Goal: Task Accomplishment & Management: Manage account settings

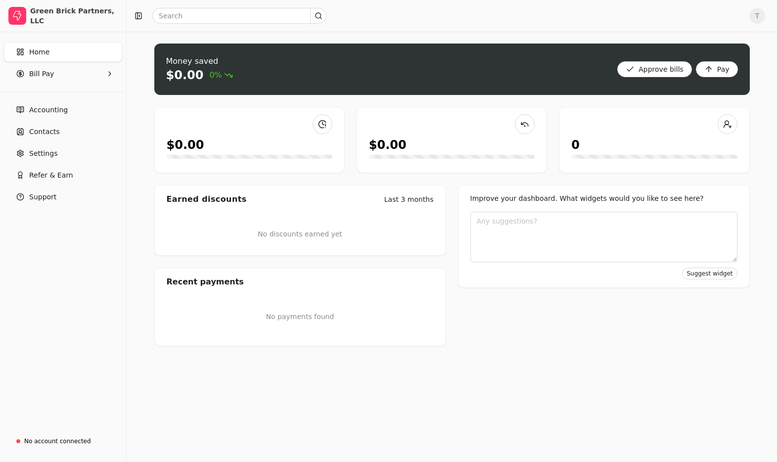
click at [638, 150] on div "0" at bounding box center [654, 145] width 166 height 18
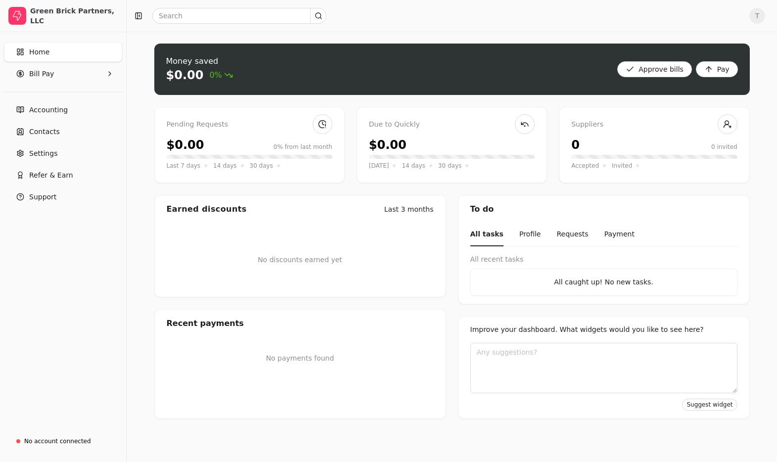
click at [754, 15] on span "T" at bounding box center [757, 16] width 16 height 16
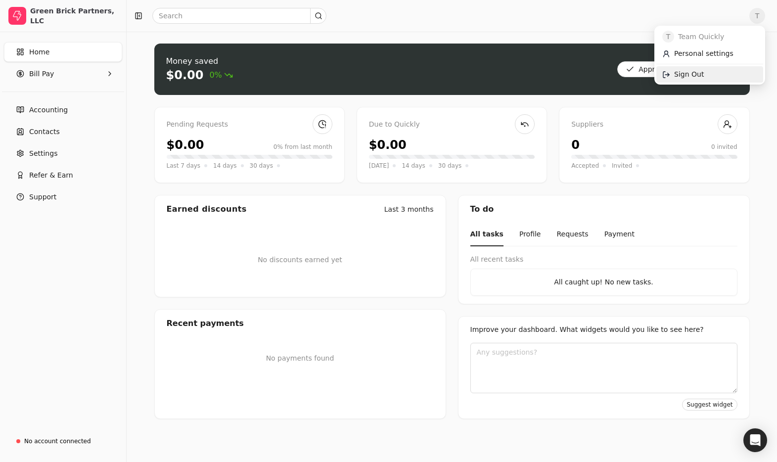
click at [694, 76] on span "Sign Out" at bounding box center [689, 74] width 30 height 10
